Goal: Communication & Community: Answer question/provide support

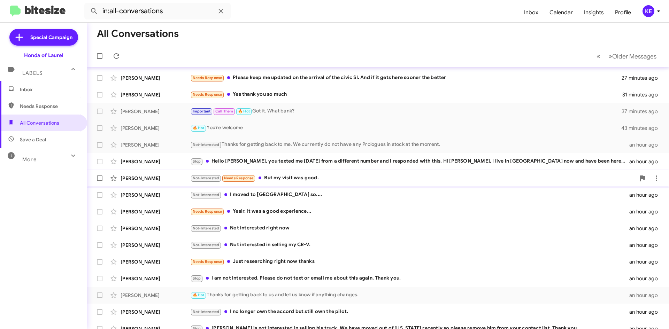
scroll to position [75, 0]
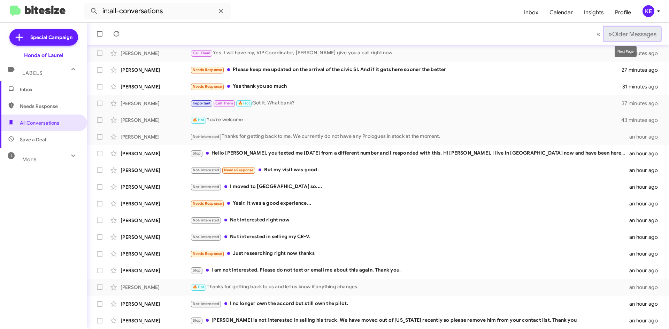
click at [609, 38] on span "»" at bounding box center [611, 34] width 4 height 9
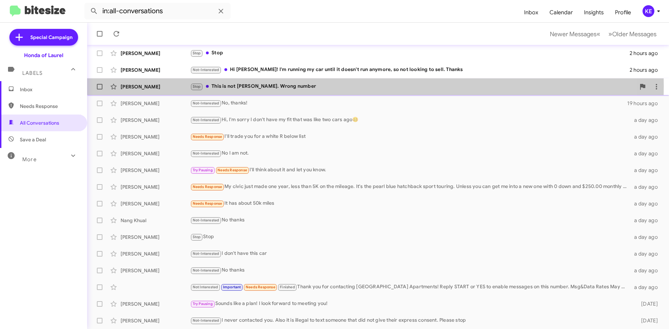
click at [163, 86] on div "[PERSON_NAME]" at bounding box center [156, 86] width 70 height 7
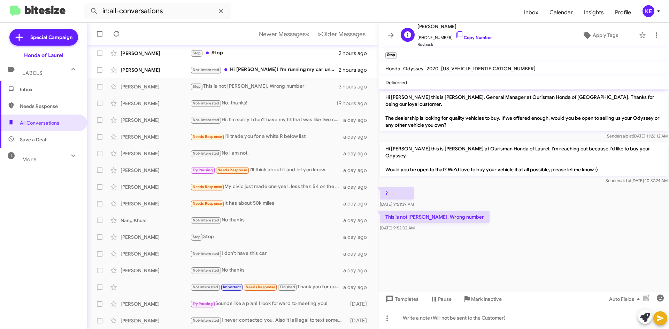
drag, startPoint x: 450, startPoint y: 36, endPoint x: 448, endPoint y: 40, distance: 5.2
click at [456, 36] on icon at bounding box center [460, 35] width 8 height 8
click at [164, 70] on div "[PERSON_NAME]" at bounding box center [156, 70] width 70 height 7
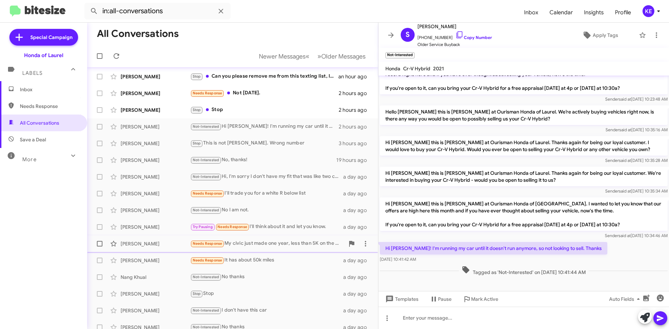
scroll to position [6, 0]
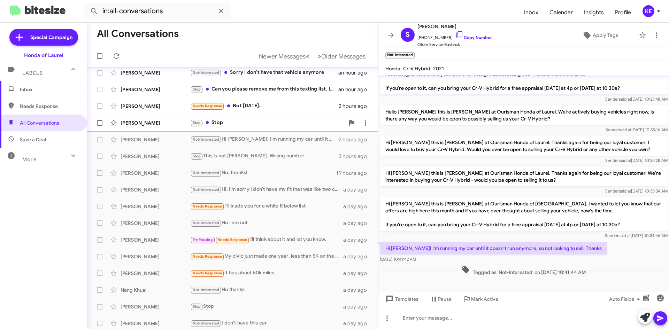
click at [244, 129] on div "[PERSON_NAME] Stop Stop 2 hours ago" at bounding box center [233, 123] width 280 height 14
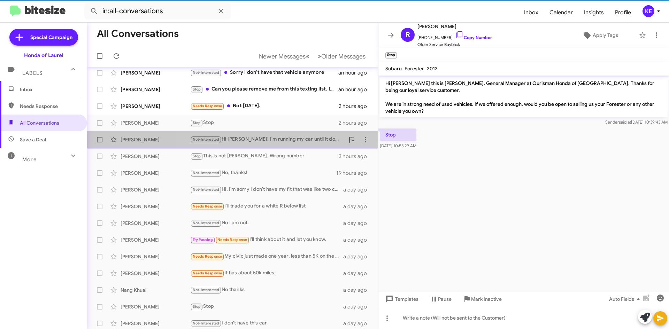
click at [282, 144] on div "[PERSON_NAME] Not-Interested Hi [PERSON_NAME]! I'm running my car until it does…" at bounding box center [233, 140] width 280 height 14
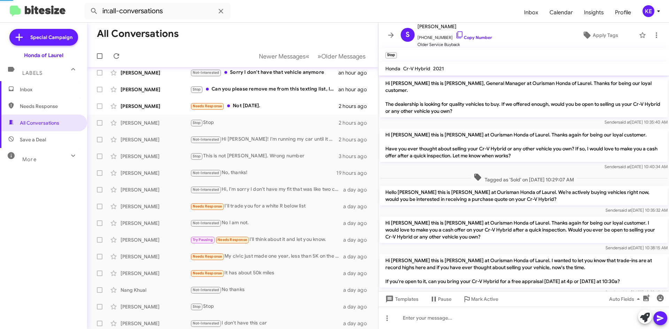
scroll to position [193, 0]
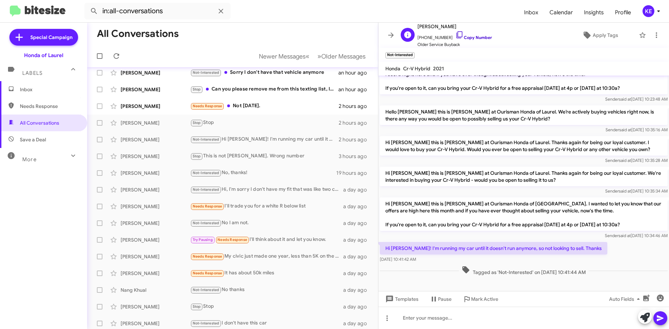
click at [456, 34] on icon at bounding box center [460, 35] width 8 height 8
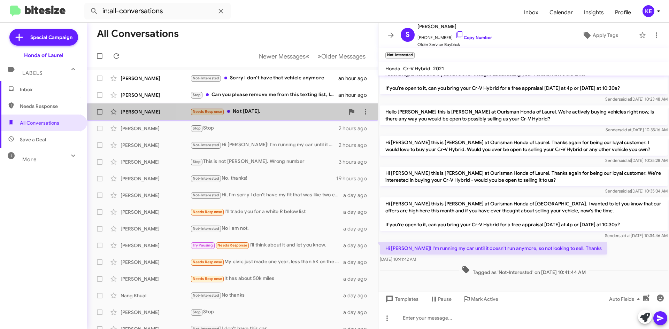
click at [280, 116] on div "Needs Response Not [DATE]." at bounding box center [267, 112] width 154 height 8
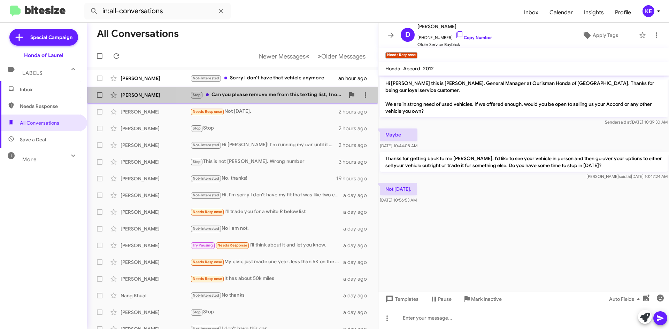
click at [284, 98] on div "Stop Can you please remove me from this texting list, I no longer have that Civ…" at bounding box center [267, 95] width 154 height 8
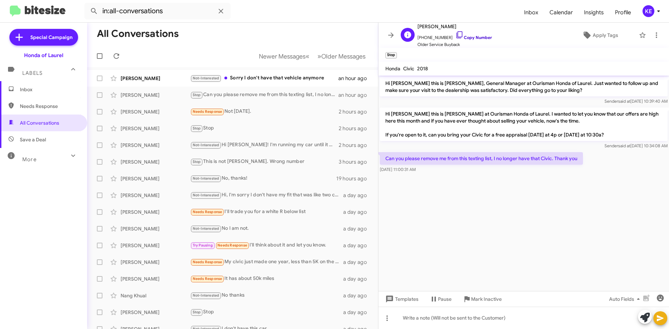
click at [456, 33] on icon at bounding box center [460, 35] width 8 height 8
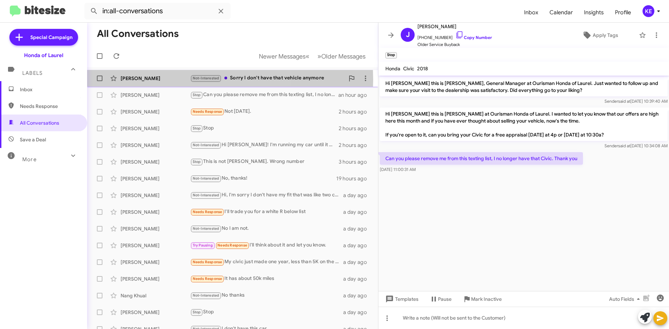
click at [155, 80] on div "[PERSON_NAME]" at bounding box center [156, 78] width 70 height 7
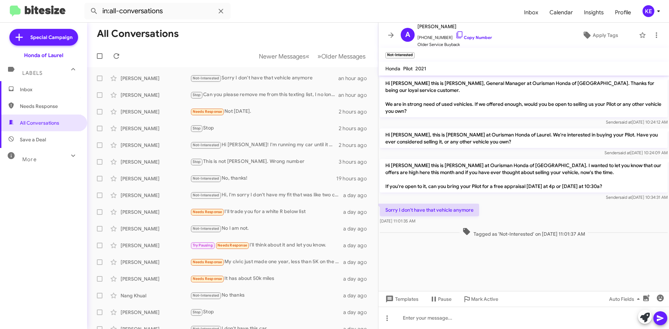
drag, startPoint x: 452, startPoint y: 35, endPoint x: 459, endPoint y: 48, distance: 14.7
click at [456, 35] on icon at bounding box center [460, 35] width 8 height 8
click at [278, 56] on span "Newer Messages" at bounding box center [282, 57] width 47 height 8
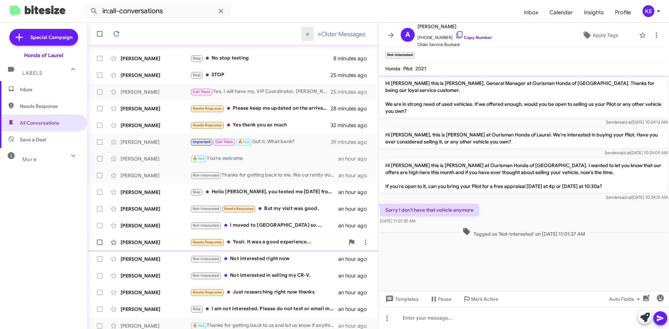
scroll to position [75, 0]
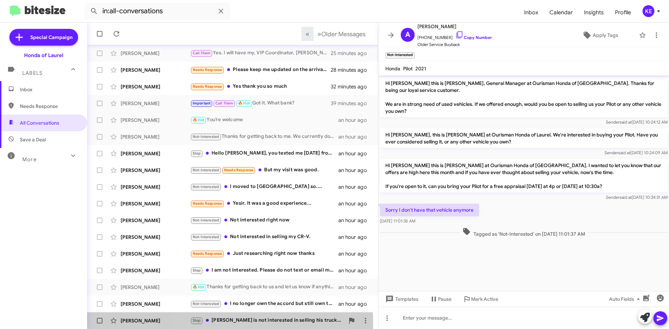
click at [229, 323] on div "Stop [PERSON_NAME] is not interested in selling his truck. We have moved out of…" at bounding box center [267, 321] width 154 height 8
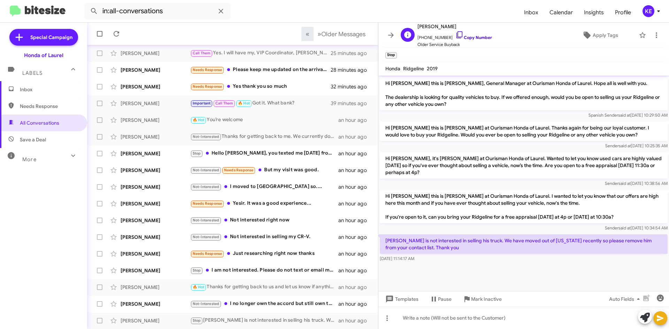
click at [456, 32] on icon at bounding box center [460, 35] width 8 height 8
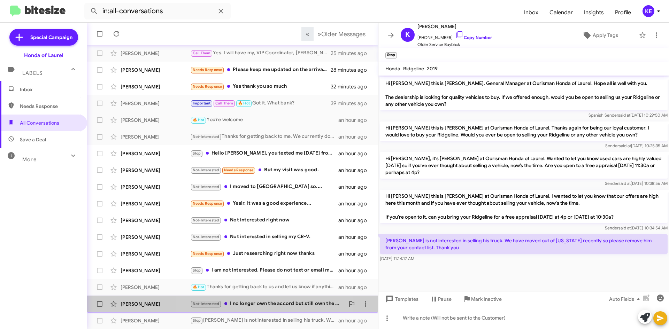
click at [249, 306] on div "Not-Interested I no longer own the accord but still own the pilot." at bounding box center [267, 304] width 154 height 8
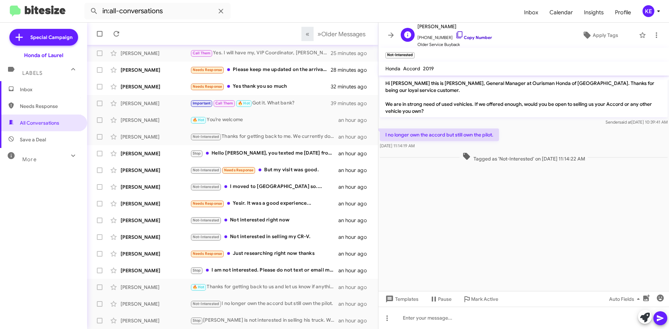
click at [457, 34] on icon at bounding box center [460, 34] width 6 height 7
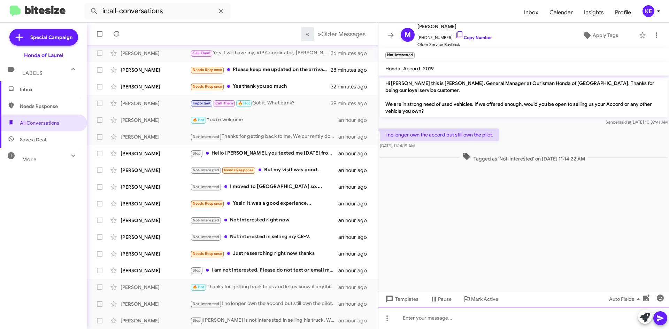
click at [427, 322] on div at bounding box center [524, 318] width 291 height 22
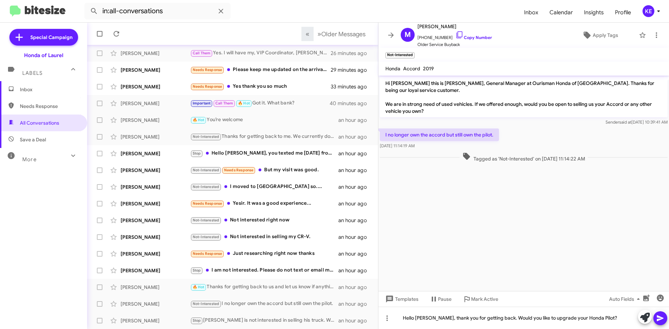
click at [666, 321] on button at bounding box center [661, 319] width 14 height 14
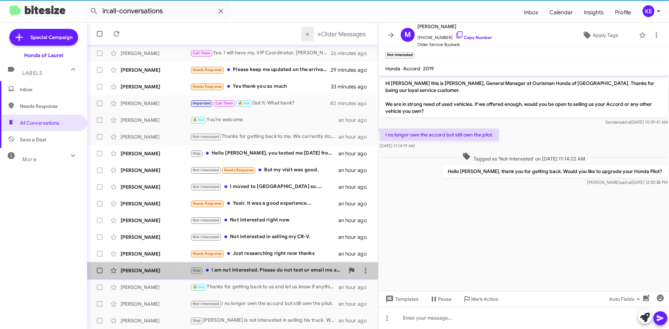
click at [261, 272] on div "Stop I am not interested. Please do not text or email me about this again. Than…" at bounding box center [267, 271] width 154 height 8
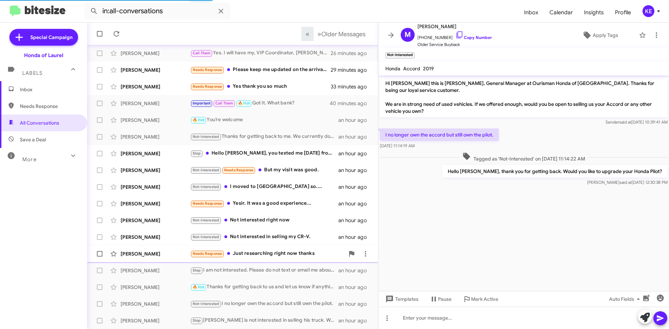
scroll to position [146, 0]
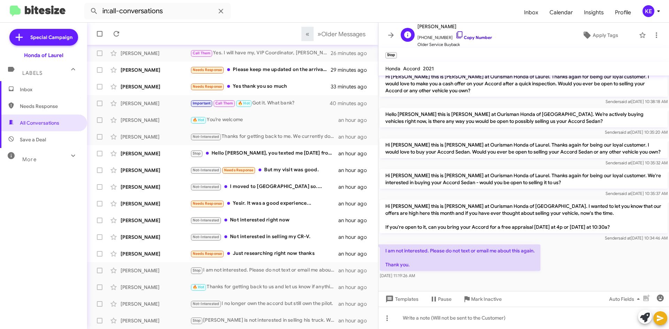
click at [456, 35] on icon at bounding box center [460, 35] width 8 height 8
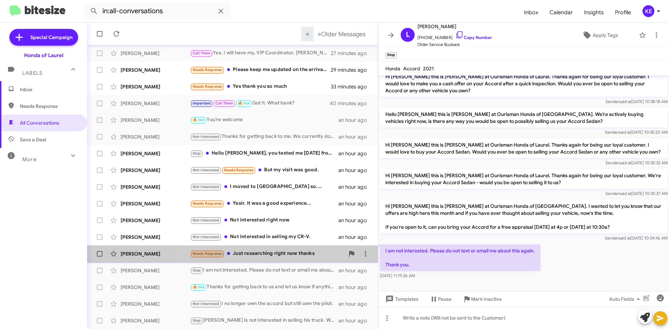
click at [270, 257] on div "Needs Response Just researching right now thanks" at bounding box center [267, 254] width 154 height 8
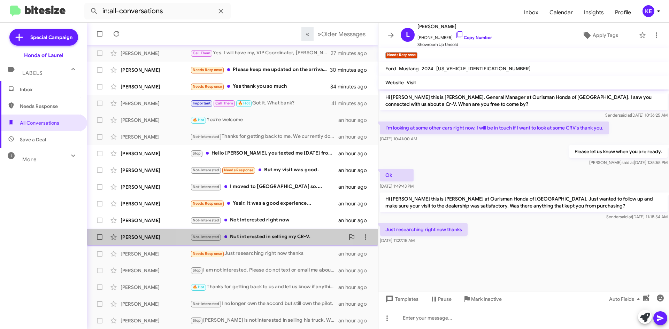
click at [259, 238] on div "Not-Interested Not interested in selling my CR-V." at bounding box center [267, 237] width 154 height 8
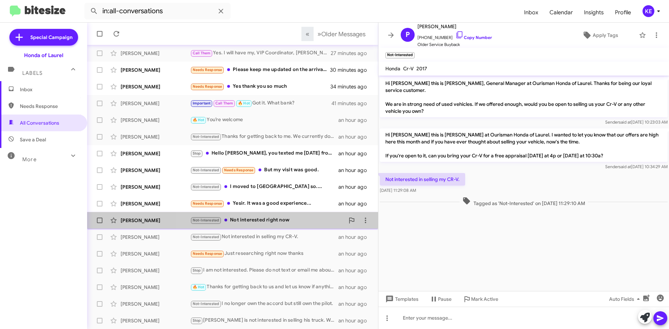
click at [261, 220] on div "Not-Interested Not interested right now" at bounding box center [267, 220] width 154 height 8
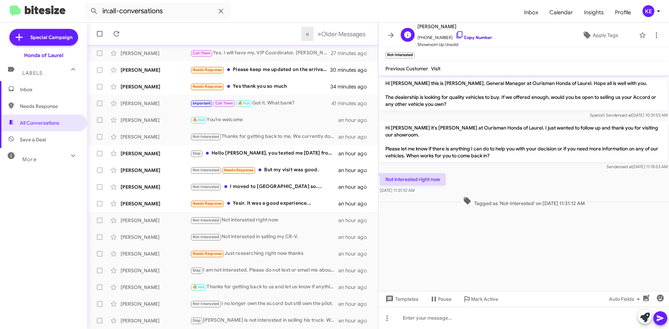
click at [456, 36] on icon at bounding box center [460, 35] width 8 height 8
drag, startPoint x: 440, startPoint y: 180, endPoint x: 386, endPoint y: 180, distance: 54.4
click at [386, 180] on p "Not interested right now" at bounding box center [413, 179] width 66 height 13
copy p "Not interested right now"
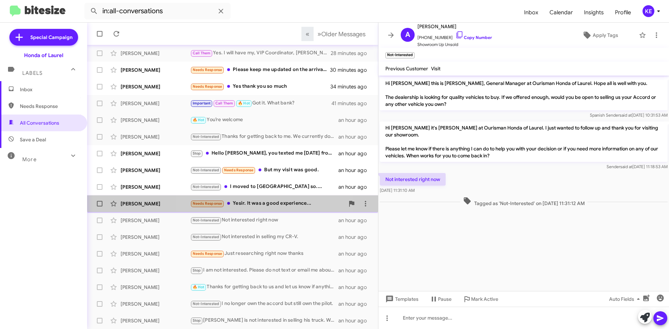
click at [235, 201] on div "Needs Response Yesir. It was a good experience..." at bounding box center [267, 204] width 154 height 8
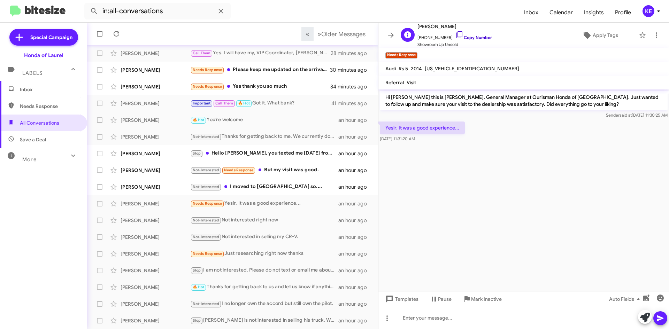
click at [456, 36] on icon at bounding box center [460, 35] width 8 height 8
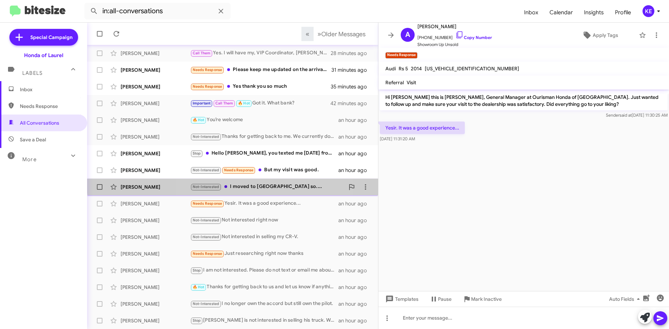
drag, startPoint x: 263, startPoint y: 183, endPoint x: 273, endPoint y: 180, distance: 10.5
click at [267, 183] on div "[PERSON_NAME] Not-Interested I moved to [GEOGRAPHIC_DATA] so.... an hour ago" at bounding box center [233, 187] width 280 height 14
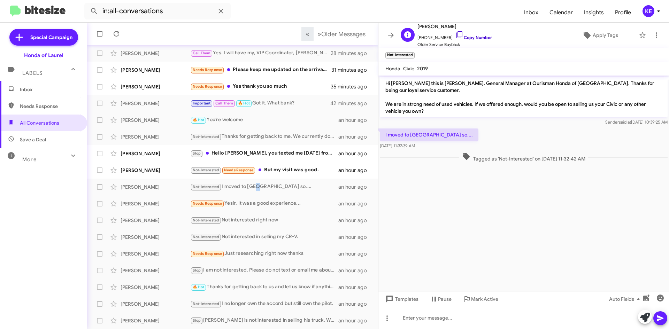
click at [456, 36] on icon at bounding box center [460, 35] width 8 height 8
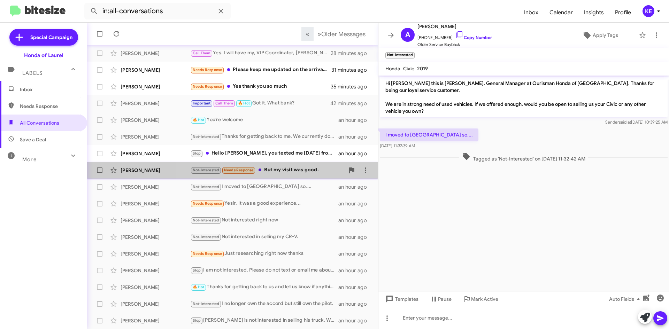
click at [299, 168] on div "Not-Interested Needs Response But my visit was good." at bounding box center [267, 170] width 154 height 8
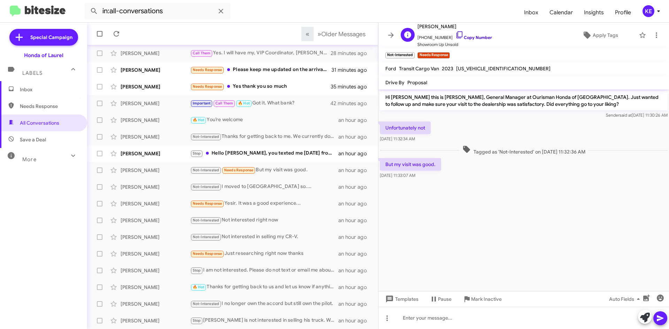
click at [456, 36] on icon at bounding box center [460, 35] width 8 height 8
click at [288, 158] on div "[PERSON_NAME] Stop Hello [PERSON_NAME], you texted me [DATE] from a different n…" at bounding box center [233, 154] width 280 height 14
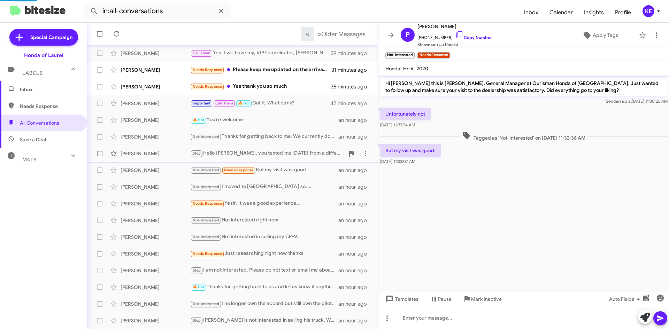
scroll to position [55, 0]
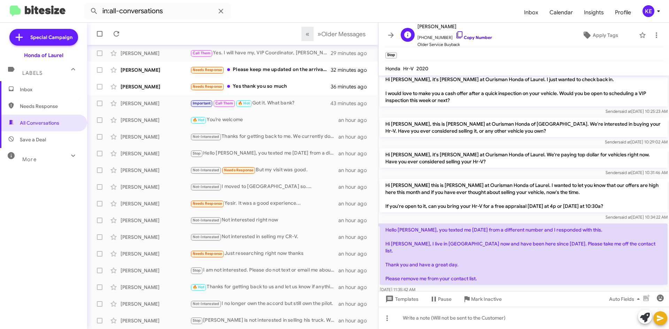
click at [456, 36] on icon at bounding box center [460, 35] width 8 height 8
click at [249, 88] on div "Needs Response Yes thank you so much" at bounding box center [267, 87] width 154 height 8
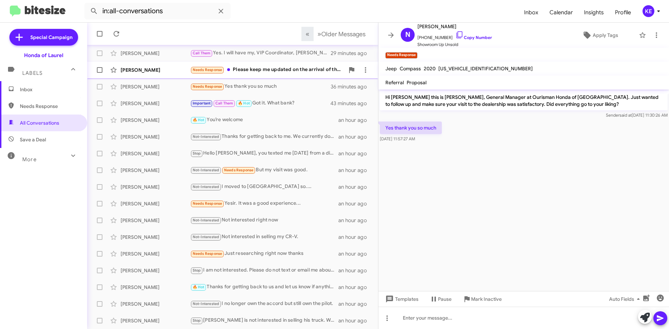
click at [285, 71] on div "Needs Response Please keep me updated on the arrival of the civic SI. And if it…" at bounding box center [267, 70] width 154 height 8
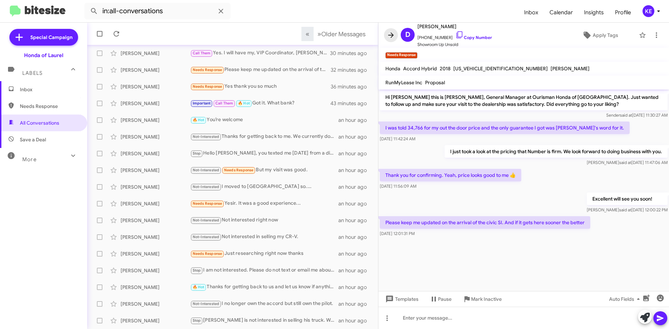
click at [389, 35] on icon at bounding box center [391, 34] width 6 height 5
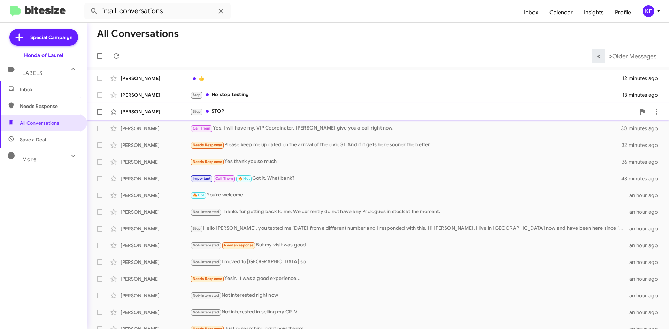
click at [264, 112] on div "Stop STOP" at bounding box center [412, 112] width 445 height 8
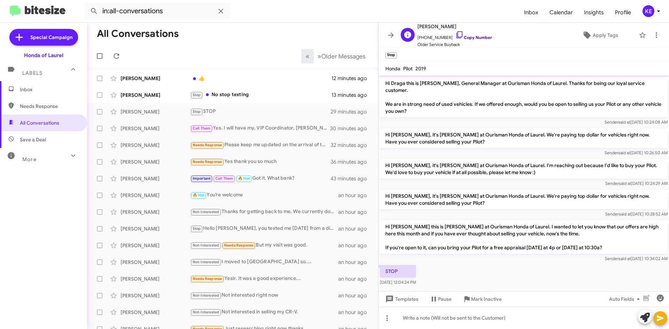
click at [456, 32] on icon at bounding box center [460, 35] width 8 height 8
click at [270, 97] on div "Stop No stop texting" at bounding box center [267, 95] width 154 height 8
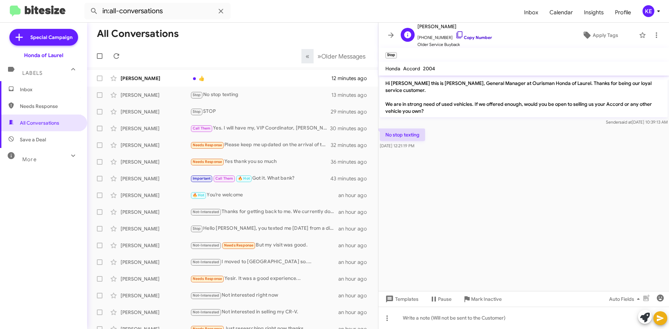
click at [456, 36] on icon at bounding box center [460, 35] width 8 height 8
click at [237, 81] on div "👍" at bounding box center [267, 78] width 154 height 7
